Goal: Find specific page/section: Find specific page/section

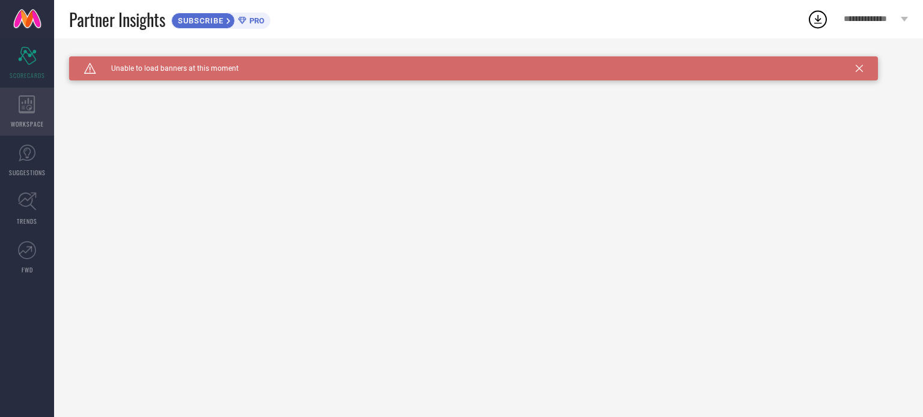
click at [31, 108] on icon at bounding box center [27, 105] width 16 height 18
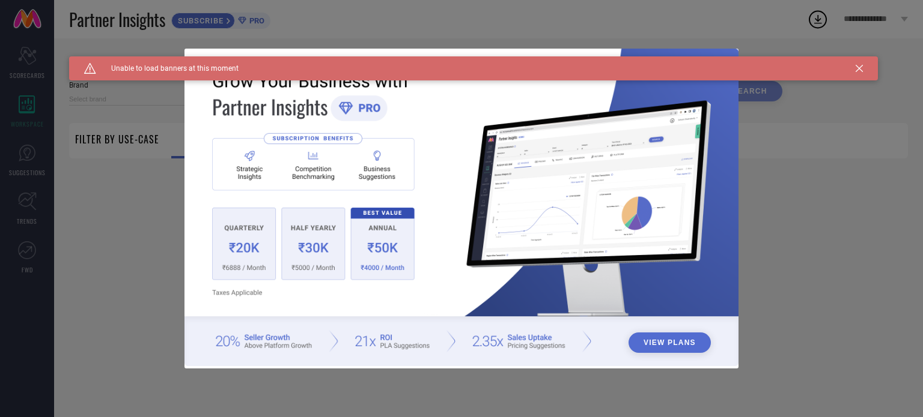
type input "1 STOP FASHION"
type input "All"
